Goal: Transaction & Acquisition: Purchase product/service

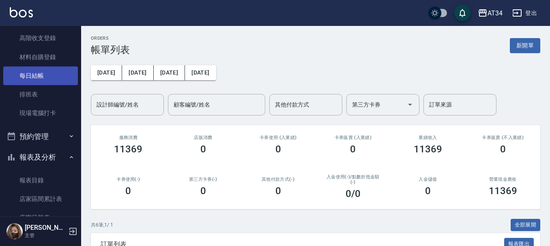
scroll to position [81, 0]
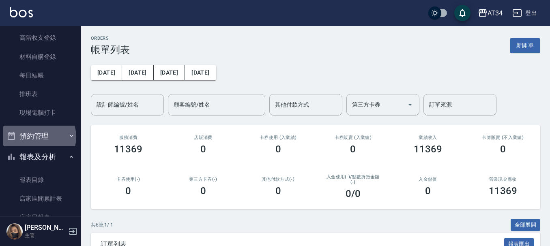
click at [38, 137] on button "預約管理" at bounding box center [40, 136] width 75 height 21
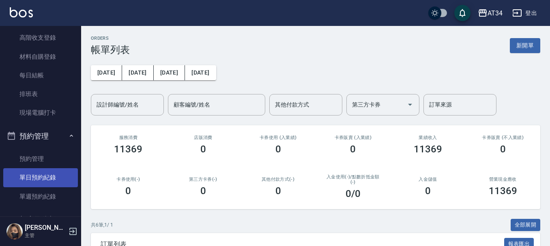
click at [25, 179] on link "單日預約紀錄" at bounding box center [40, 177] width 75 height 19
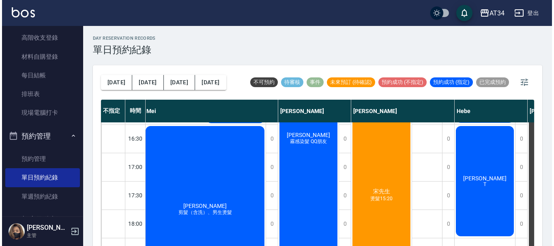
scroll to position [324, 567]
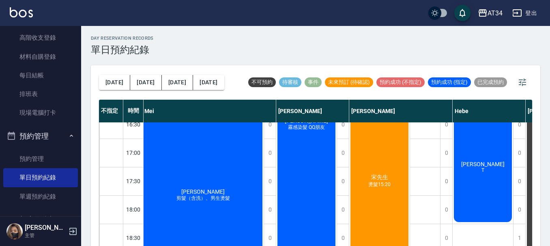
click at [373, 179] on span "宋先生" at bounding box center [380, 177] width 20 height 7
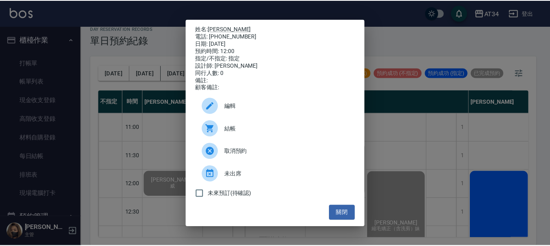
scroll to position [41, 634]
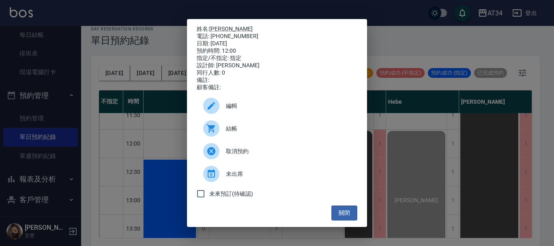
click at [436, 41] on div "姓名: [PERSON_NAME]以臻 電話: [PHONE_NUMBER] 日期: [DATE] 預約時間: 12:00 指定/不指定: 指定 設計師: […" at bounding box center [277, 123] width 554 height 246
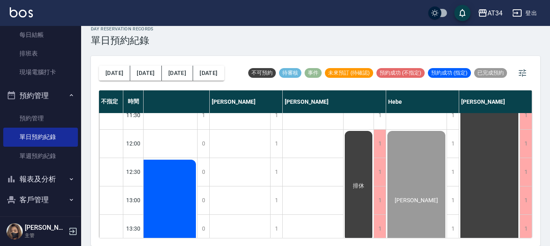
click at [258, 239] on div "[DATE] [DATE] [DATE] [DATE] 不可預約 待審核 事件 未來預訂 (待確認) 預約成功 (不指定) 預約成功 (指定) 已完成預約 不…" at bounding box center [315, 151] width 449 height 190
click at [254, 238] on div "[DATE] [DATE] [DATE] [DATE] 不可預約 待審核 事件 未來預訂 (待確認) 預約成功 (不指定) 預約成功 (指定) 已完成預約 不…" at bounding box center [315, 151] width 449 height 190
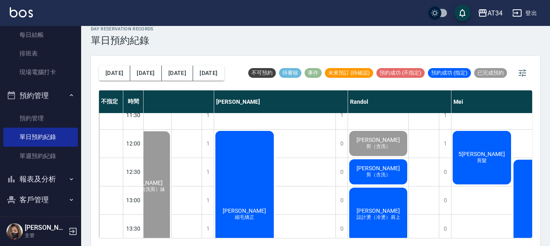
scroll to position [41, 218]
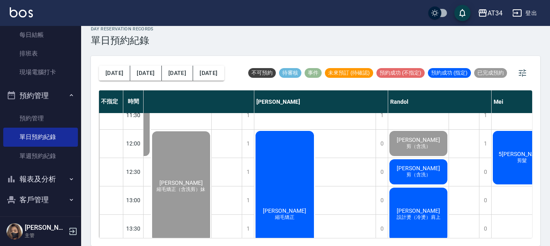
click at [429, 201] on div "[PERSON_NAME]詳 設計燙（冷燙）肩上" at bounding box center [418, 215] width 60 height 56
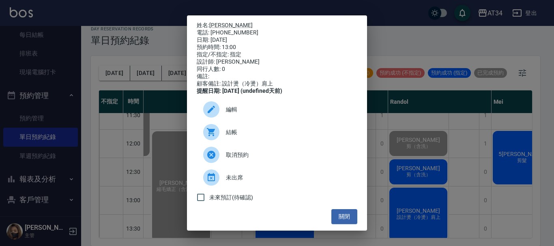
click at [489, 158] on div "姓名: [PERSON_NAME]詳 電話: [PHONE_NUMBER] 日期: [DATE] 預約時間: 13:00 指定/不指定: 指定 設計師: [P…" at bounding box center [277, 123] width 554 height 246
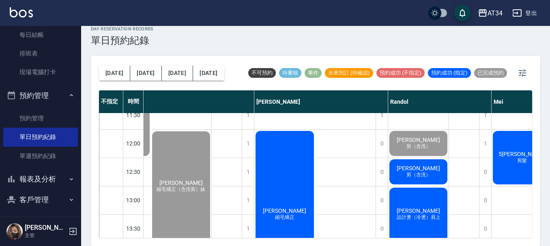
click at [425, 210] on span "[PERSON_NAME]" at bounding box center [418, 211] width 47 height 6
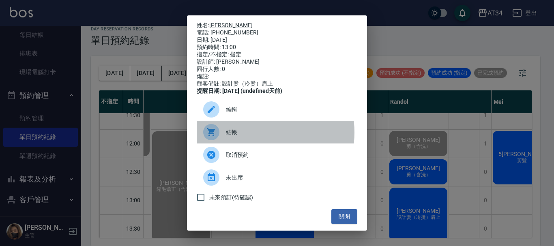
click at [246, 137] on span "結帳" at bounding box center [288, 132] width 125 height 9
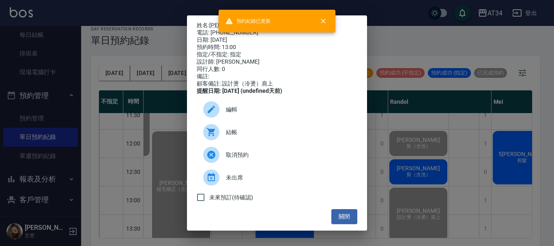
click at [505, 166] on div "姓名: [PERSON_NAME]詳 電話: [PHONE_NUMBER] 日期: [DATE] 預約時間: 13:00 指定/不指定: 指定 設計師: [P…" at bounding box center [277, 123] width 554 height 246
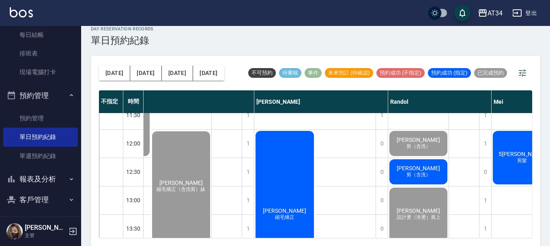
click at [417, 163] on div "[PERSON_NAME]（含洗）" at bounding box center [418, 172] width 60 height 28
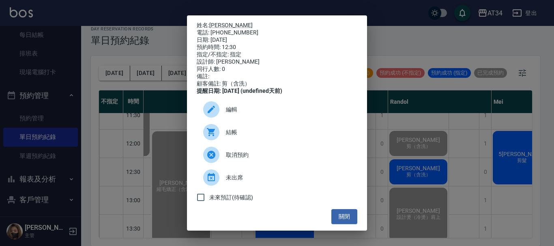
click at [218, 140] on div at bounding box center [211, 132] width 16 height 16
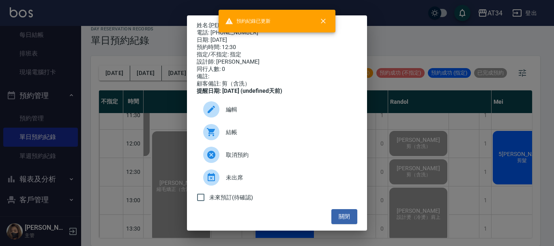
click at [497, 130] on div "姓名: [PERSON_NAME]: [PHONE_NUMBER] 日期: [DATE] 預約時間: 12:30 指定/不指定: 指定 設計師: [PERSO…" at bounding box center [277, 123] width 554 height 246
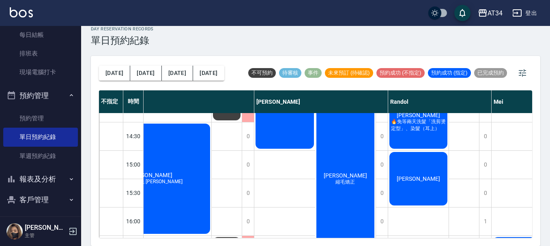
scroll to position [243, 218]
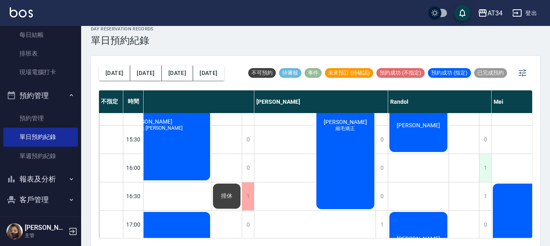
click at [488, 168] on div "1" at bounding box center [485, 168] width 12 height 28
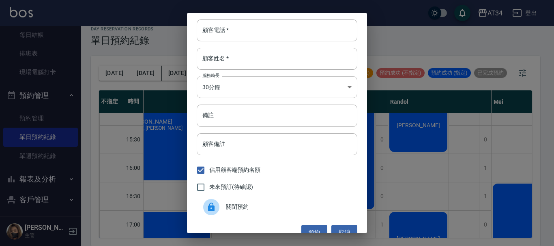
click at [286, 208] on span "關閉預約" at bounding box center [288, 207] width 125 height 9
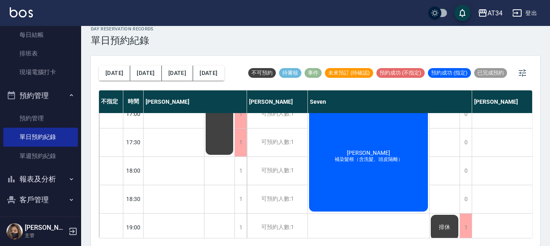
scroll to position [340, 0]
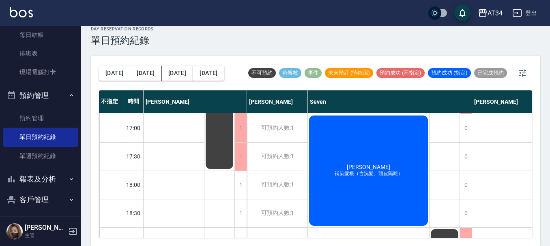
click at [47, 96] on button "預約管理" at bounding box center [40, 95] width 75 height 21
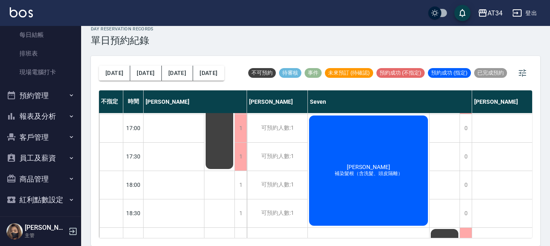
click at [53, 144] on button "客戶管理" at bounding box center [40, 137] width 75 height 21
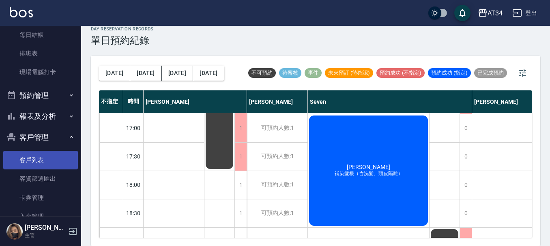
click at [53, 153] on link "客戶列表" at bounding box center [40, 160] width 75 height 19
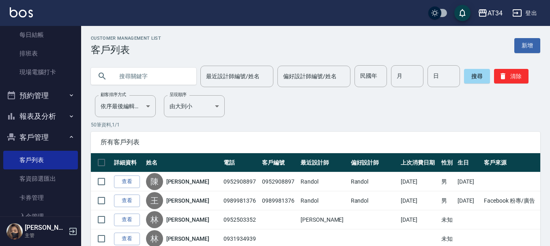
click at [153, 72] on input "text" at bounding box center [152, 76] width 76 height 22
type input "0928974"
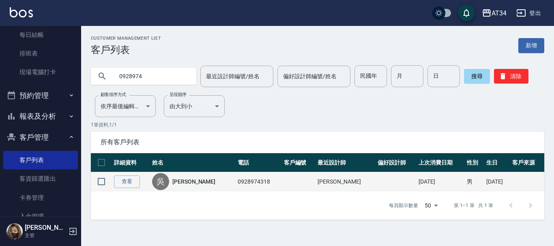
click at [133, 188] on td "查看" at bounding box center [131, 181] width 38 height 19
click at [140, 177] on td "查看" at bounding box center [131, 181] width 38 height 19
click at [135, 178] on link "查看" at bounding box center [127, 182] width 26 height 13
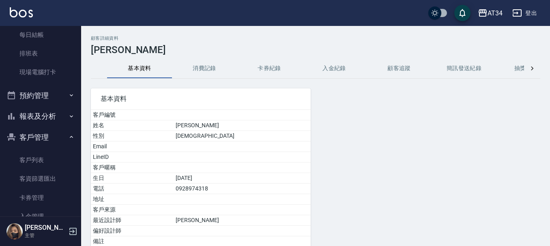
click at [201, 57] on div "顧客詳細資料 [PERSON_NAME]資料 消費記錄 卡券紀錄 入金紀錄 顧客追蹤 簡訊發送紀錄 抽獎券紀錄 基本資料 客戶編號 姓名 [PERSON_NA…" at bounding box center [315, 173] width 469 height 274
click at [201, 66] on button "消費記錄" at bounding box center [204, 68] width 65 height 19
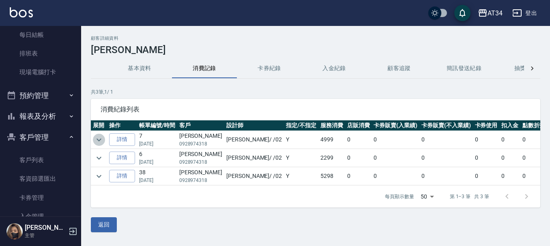
click at [99, 138] on icon "expand row" at bounding box center [99, 140] width 10 height 10
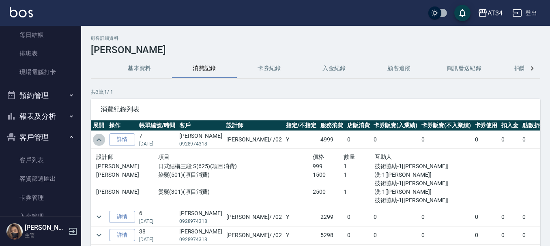
click at [99, 138] on icon "expand row" at bounding box center [99, 140] width 10 height 10
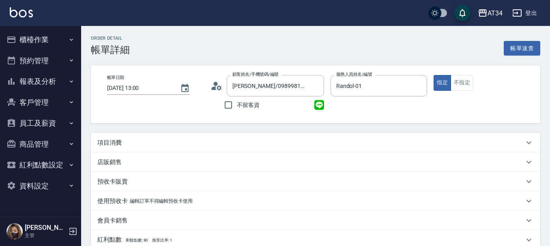
click at [142, 149] on div "項目消費" at bounding box center [315, 142] width 449 height 19
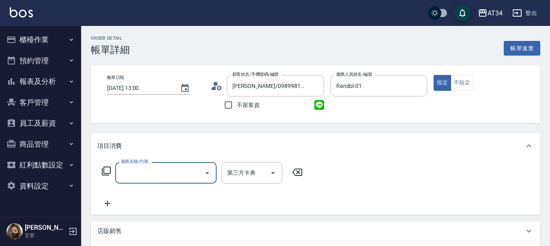
drag, startPoint x: 149, startPoint y: 166, endPoint x: 150, endPoint y: 174, distance: 7.8
click at [150, 174] on input "服務名稱/代號" at bounding box center [160, 173] width 82 height 14
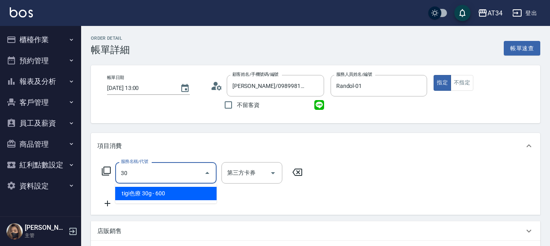
type input "300"
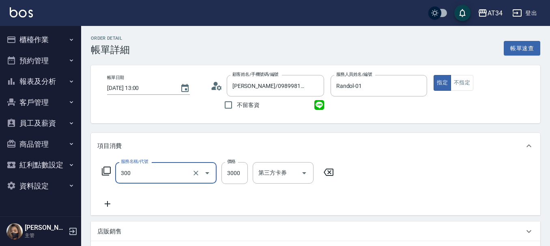
type input "300"
type input "燙髮(300)"
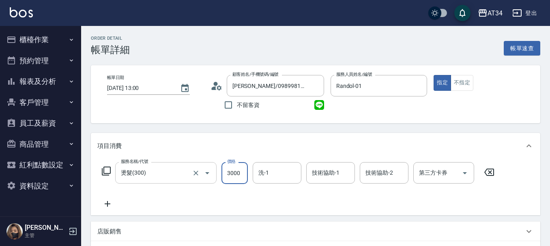
type input "0"
type input "23"
type input "20"
type input "239"
type input "230"
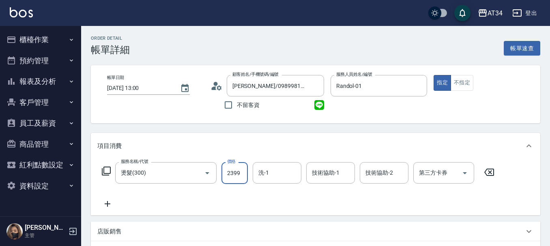
type input "2399"
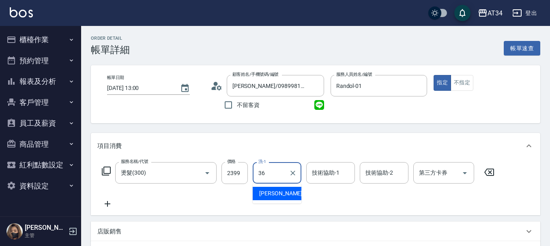
type input "張可芮-36"
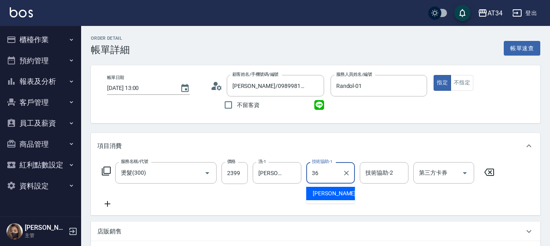
type input "張可芮-36"
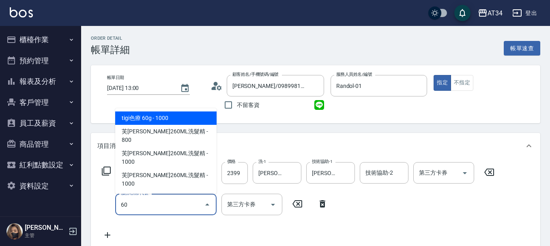
type input "602"
type input "330"
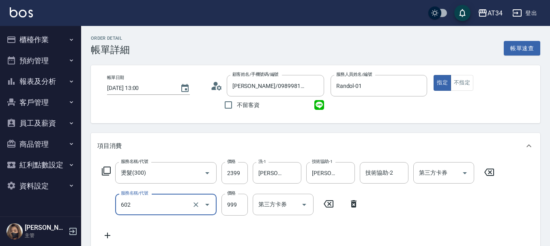
type input "自備鉑金(602)"
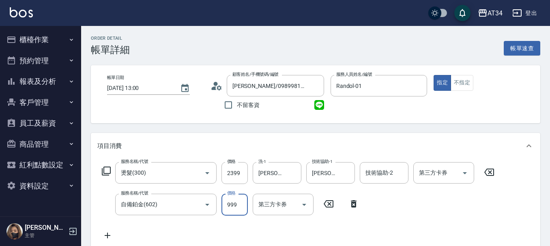
type input "230"
type input "0"
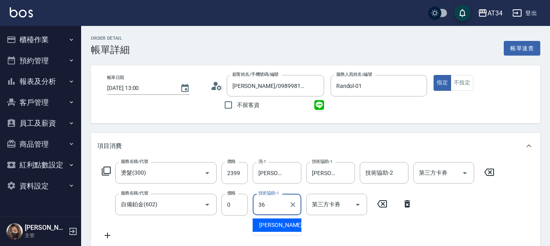
type input "張可芮-36"
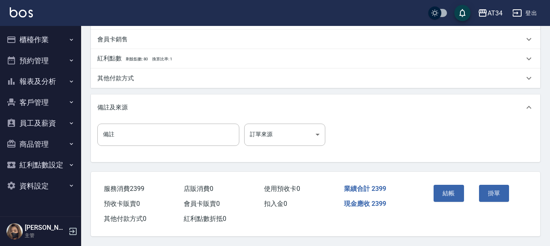
scroll to position [284, 0]
click at [141, 124] on input "備註" at bounding box center [168, 135] width 142 height 22
type input ":"
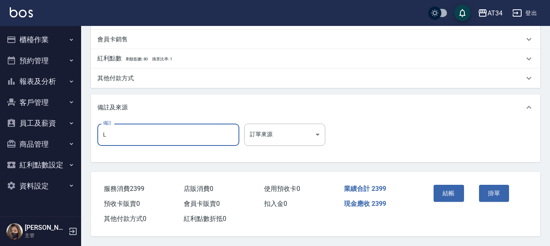
type input "LINE1000"
click at [169, 74] on div "其他付款方式" at bounding box center [310, 78] width 427 height 9
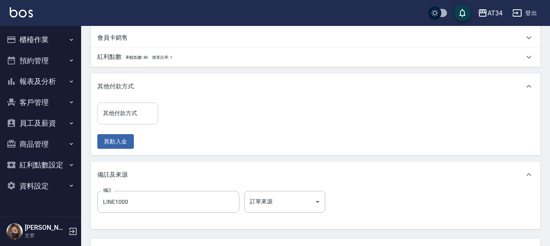
click at [142, 110] on input "其他付款方式" at bounding box center [128, 113] width 54 height 14
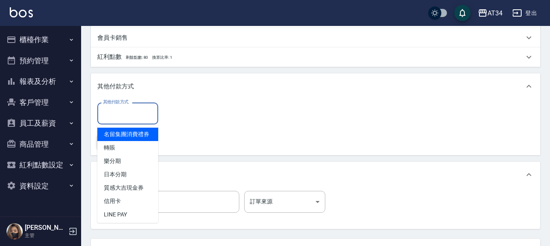
click at [127, 141] on span "名留集團消費禮券" at bounding box center [127, 134] width 61 height 13
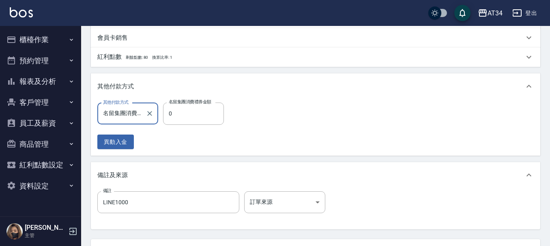
click at [134, 112] on input "名留集團消費禮券" at bounding box center [121, 114] width 41 height 14
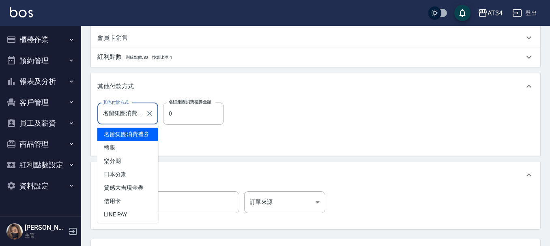
click at [129, 141] on span "名留集團消費禮券" at bounding box center [127, 134] width 61 height 13
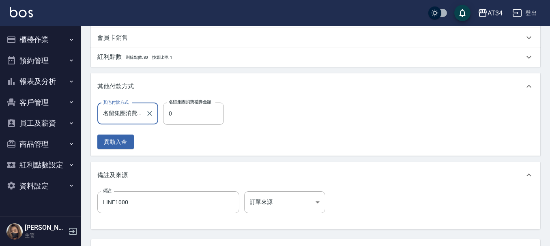
click at [138, 113] on input "名留集團消費禮券" at bounding box center [121, 114] width 41 height 14
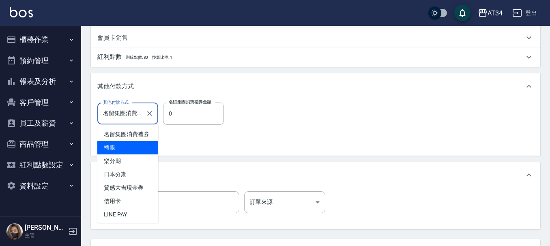
click at [132, 155] on span "轉賬" at bounding box center [127, 147] width 61 height 13
type input "轉賬"
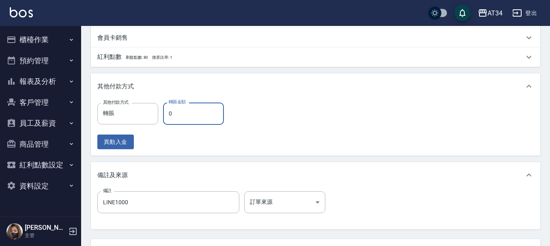
click at [187, 115] on input "0" at bounding box center [193, 114] width 61 height 22
type input "23"
type input "210"
type input "239"
type input "0"
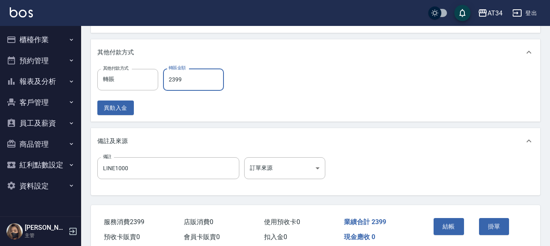
scroll to position [355, 0]
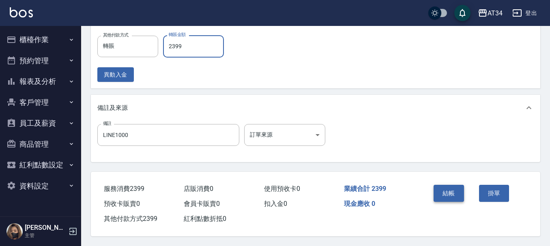
type input "2399"
click at [447, 188] on button "結帳" at bounding box center [449, 193] width 30 height 17
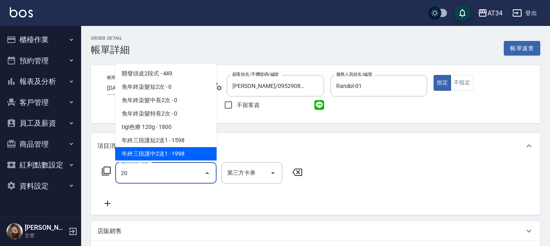
type input "201"
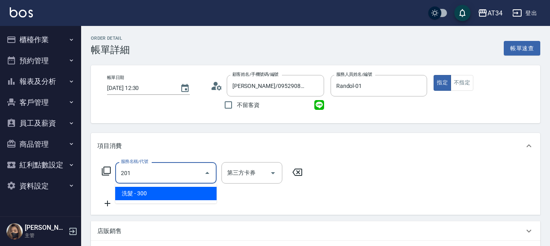
type input "30"
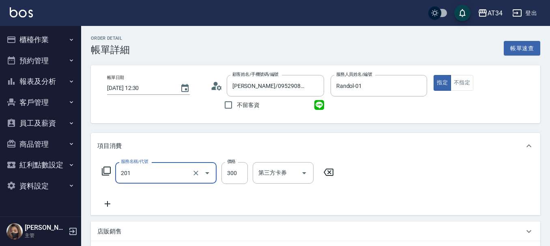
type input "洗髮(201)"
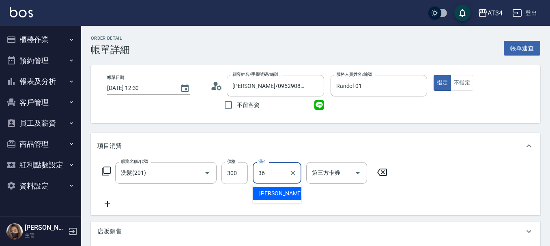
type input "張可芮-36"
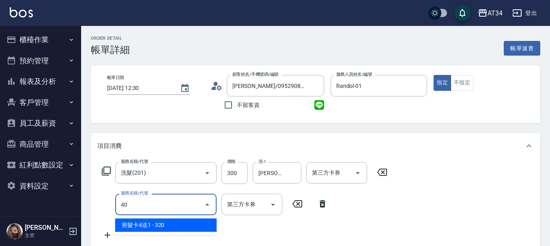
type input "401"
type input "50"
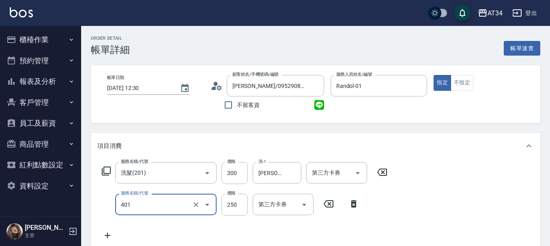
type input "剪髮(401)"
type input "30"
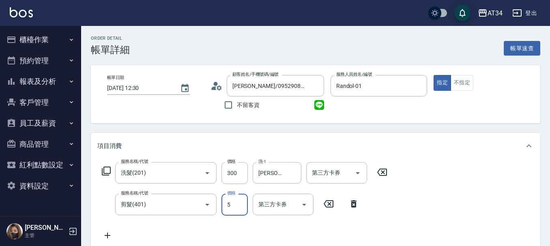
type input "50"
type input "80"
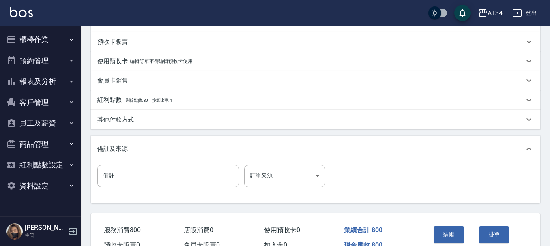
scroll to position [243, 0]
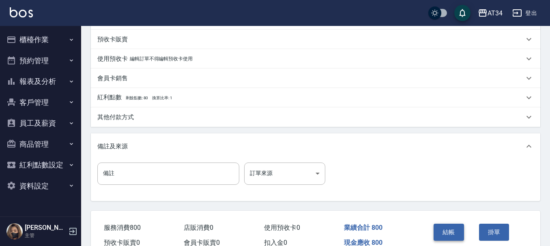
type input "500"
click at [441, 228] on button "結帳" at bounding box center [449, 232] width 30 height 17
